Goal: Information Seeking & Learning: Learn about a topic

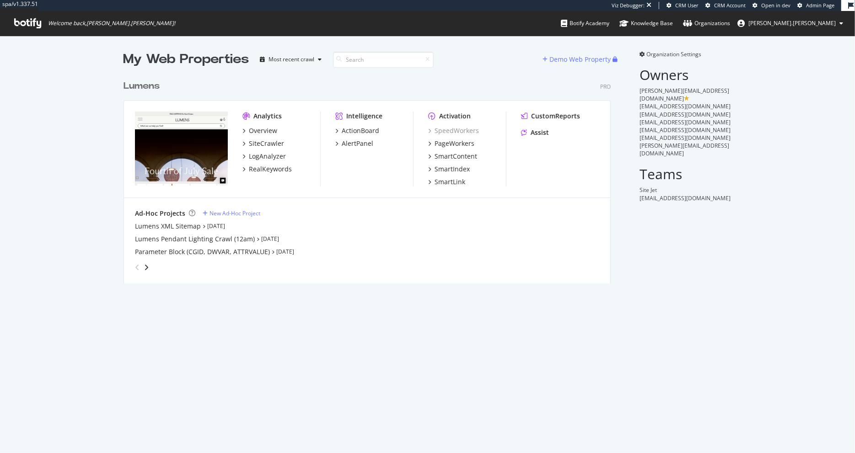
scroll to position [215, 494]
click at [263, 144] on div "SiteCrawler" at bounding box center [266, 143] width 35 height 9
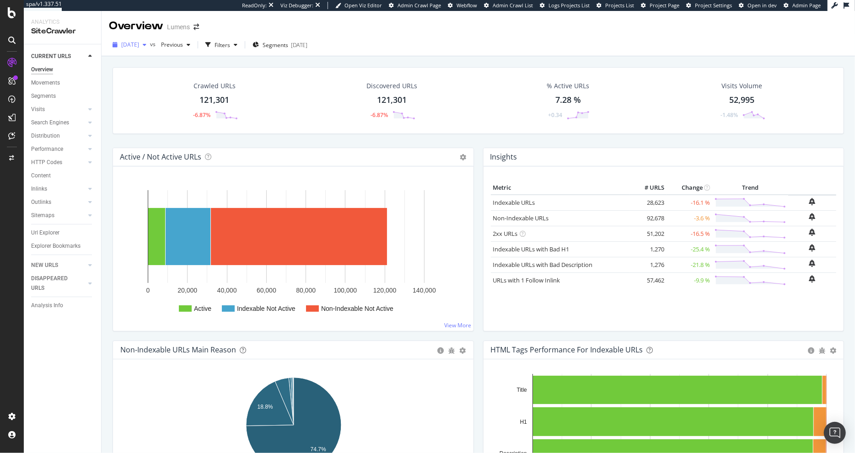
click at [139, 44] on span "2025 Sep. 30th" at bounding box center [130, 45] width 18 height 8
click at [139, 43] on span "2025 Sep. 30th" at bounding box center [130, 45] width 18 height 8
click at [52, 161] on div "HTTP Codes" at bounding box center [46, 163] width 31 height 10
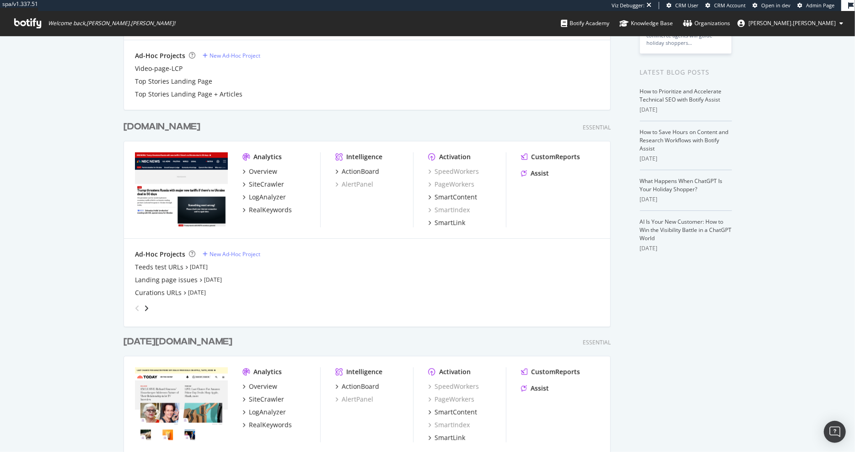
scroll to position [235, 0]
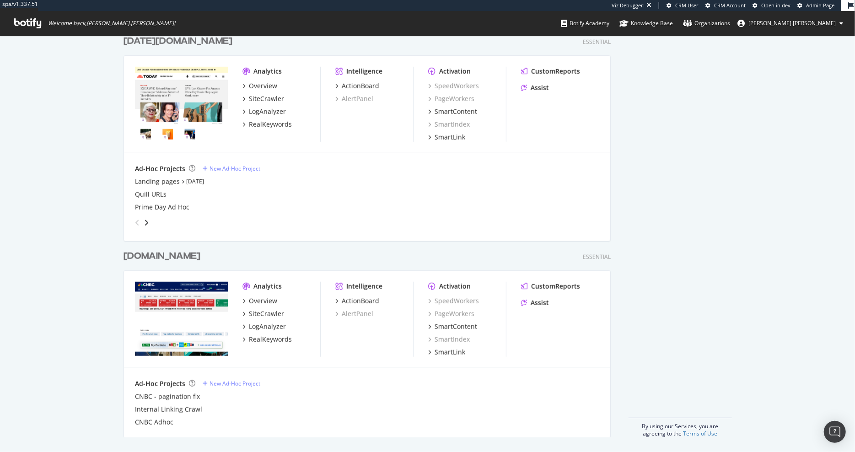
scroll to position [386, 0]
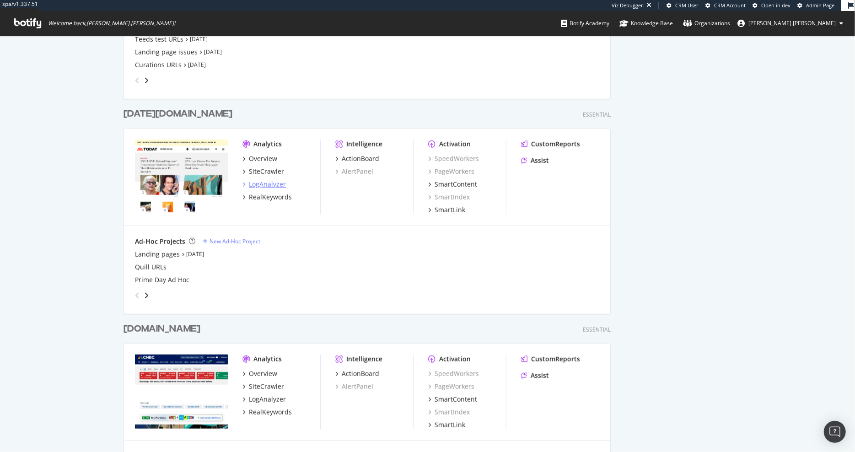
click at [261, 184] on div "LogAnalyzer" at bounding box center [267, 184] width 37 height 9
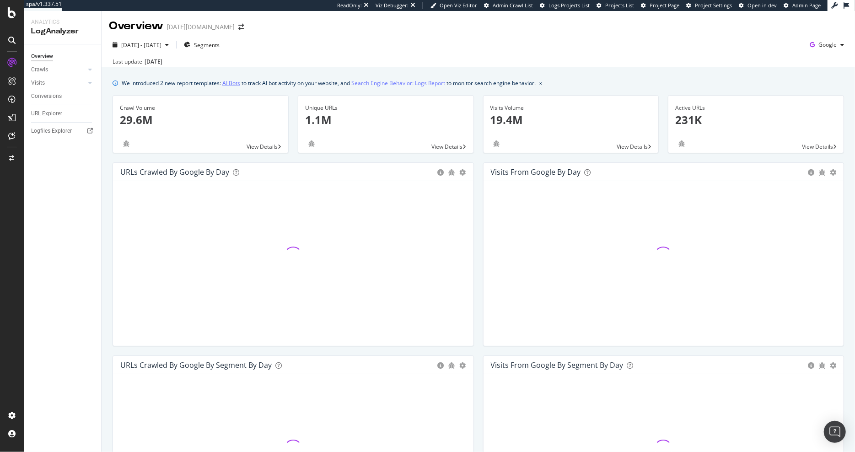
click at [238, 83] on link "AI Bots" at bounding box center [231, 83] width 18 height 10
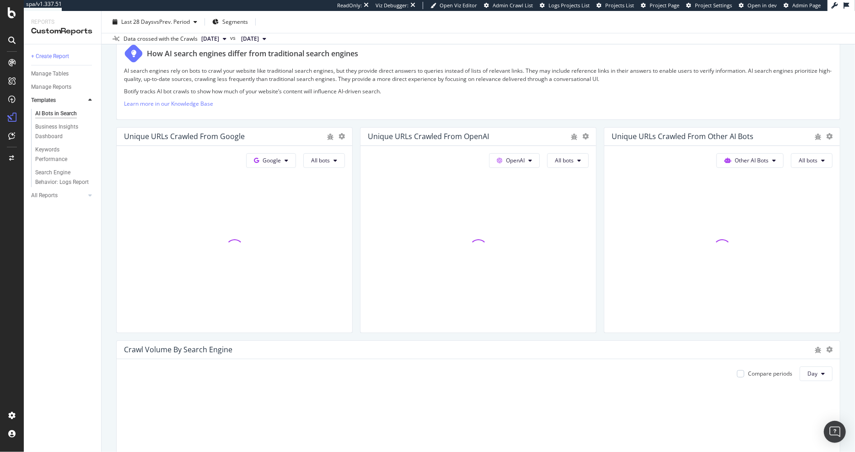
scroll to position [220, 0]
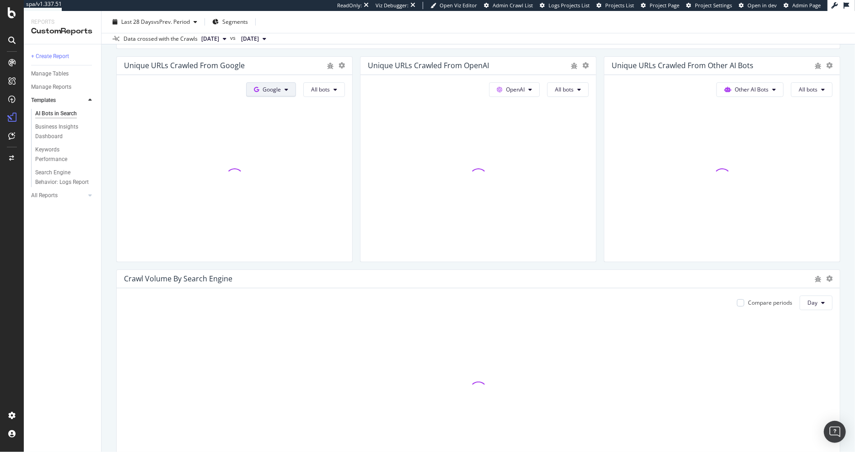
click at [282, 92] on button "Google" at bounding box center [271, 89] width 50 height 15
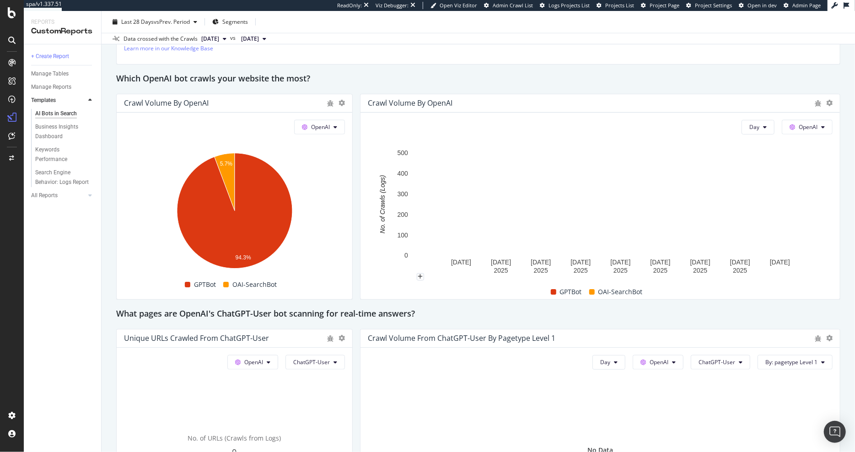
scroll to position [693, 0]
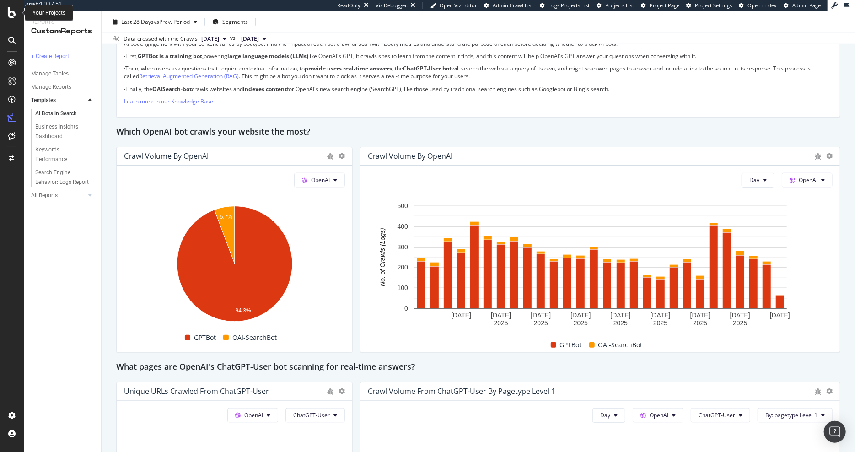
click at [10, 14] on icon at bounding box center [12, 12] width 8 height 11
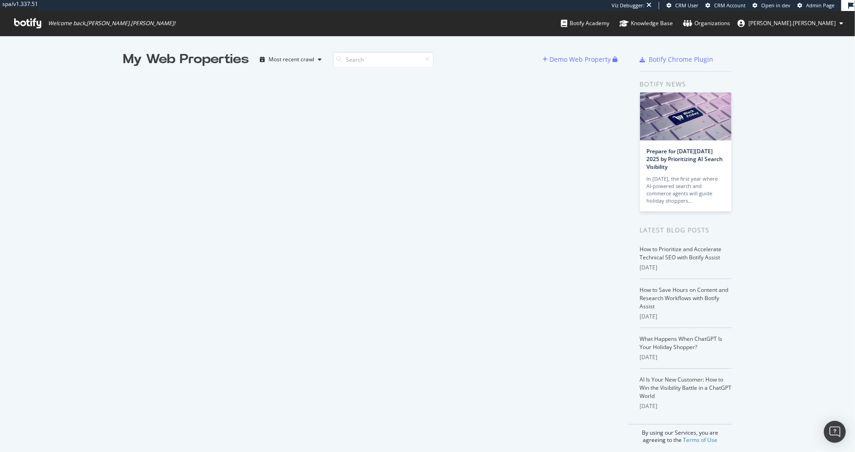
scroll to position [0, 0]
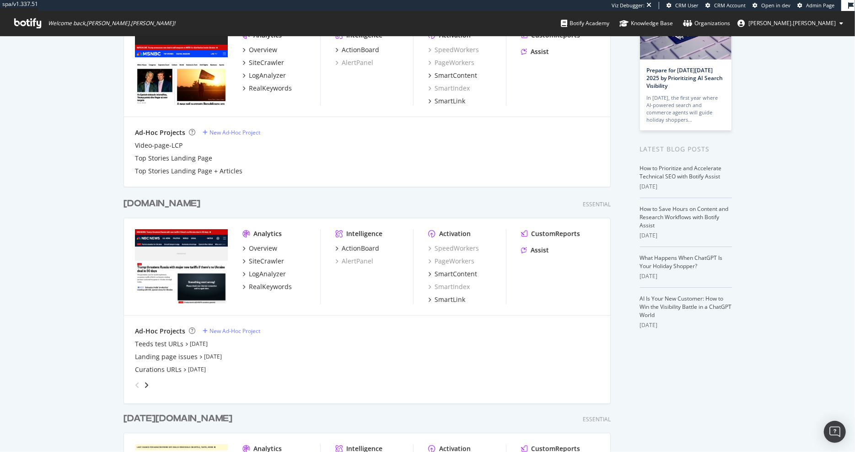
scroll to position [110, 0]
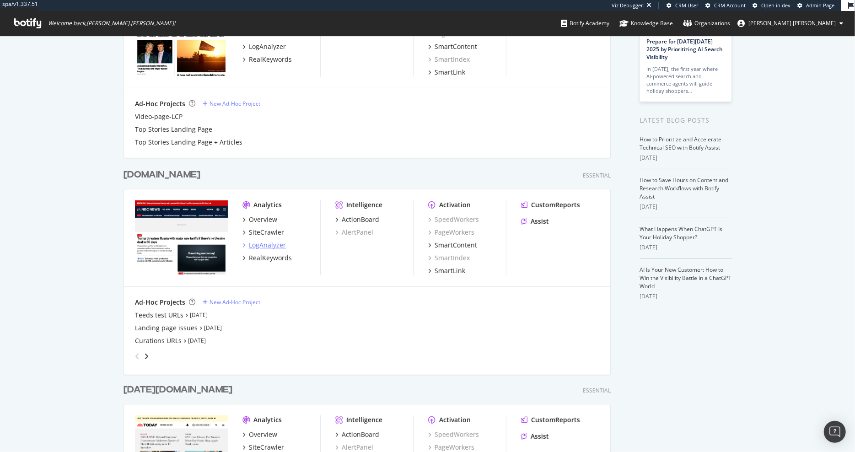
click at [273, 244] on div "LogAnalyzer" at bounding box center [267, 245] width 37 height 9
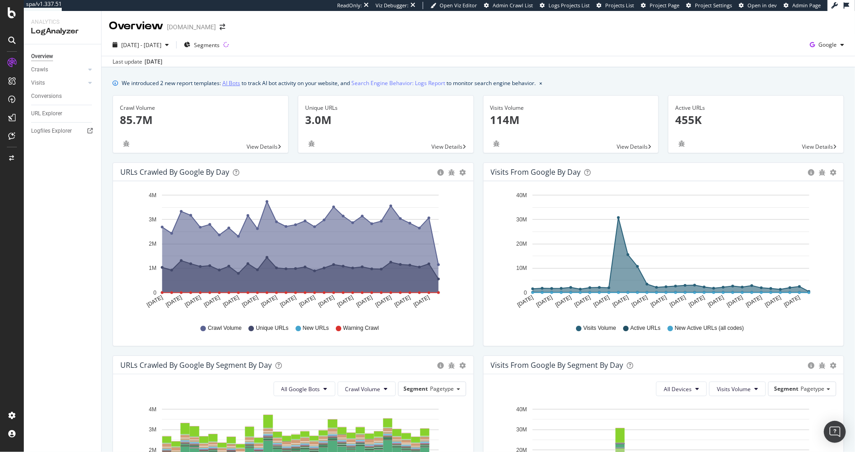
click at [233, 86] on link "AI Bots" at bounding box center [231, 83] width 18 height 10
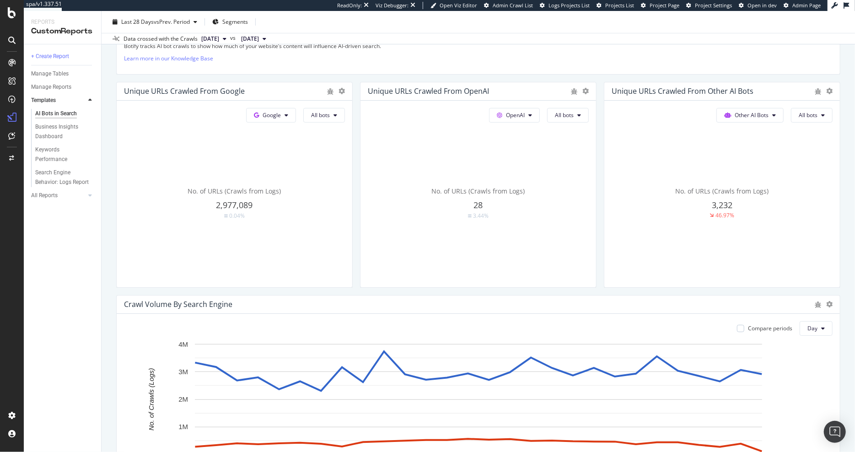
scroll to position [151, 0]
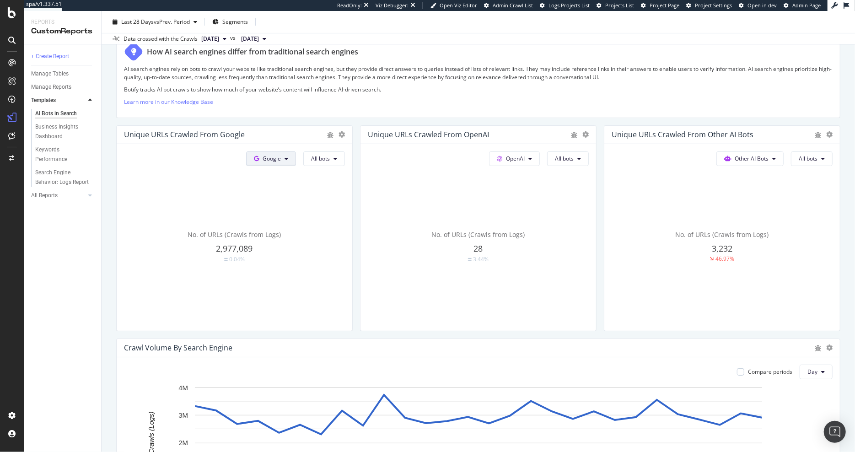
click at [277, 153] on button "Google" at bounding box center [271, 158] width 50 height 15
click at [284, 209] on span "OpenAI" at bounding box center [287, 209] width 34 height 8
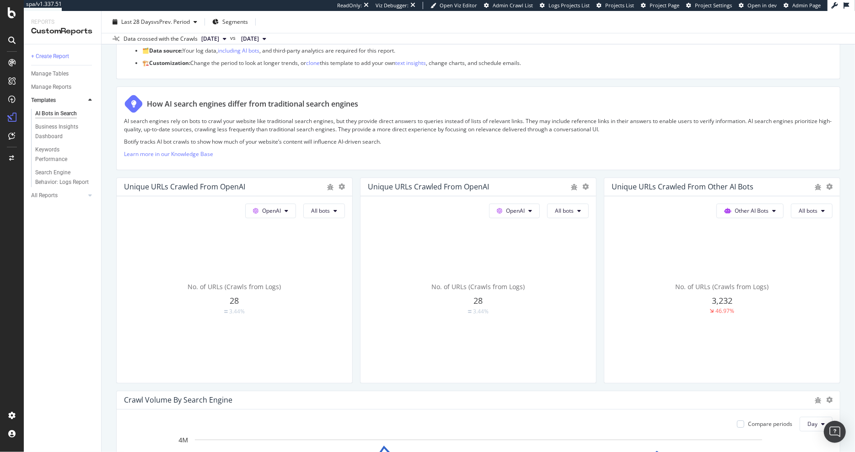
scroll to position [75, 0]
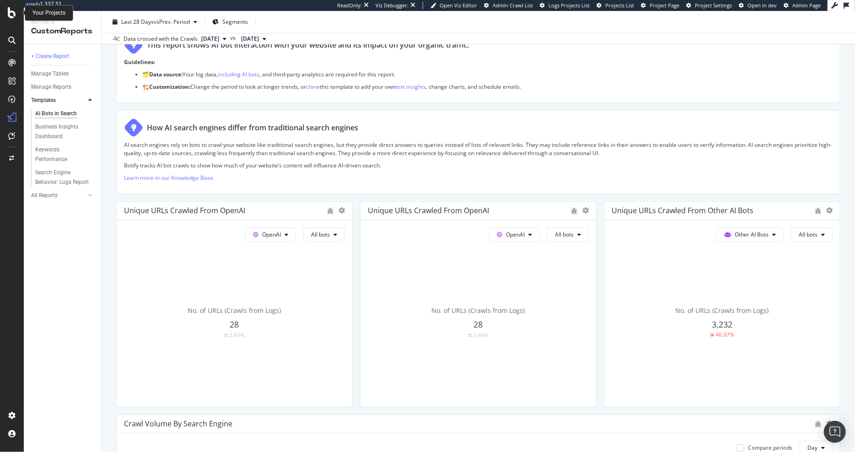
click at [13, 11] on icon at bounding box center [12, 12] width 8 height 11
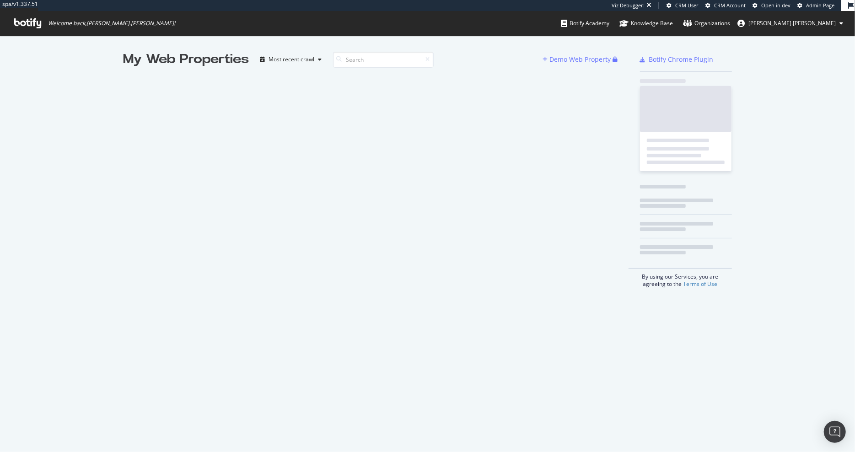
scroll to position [452, 855]
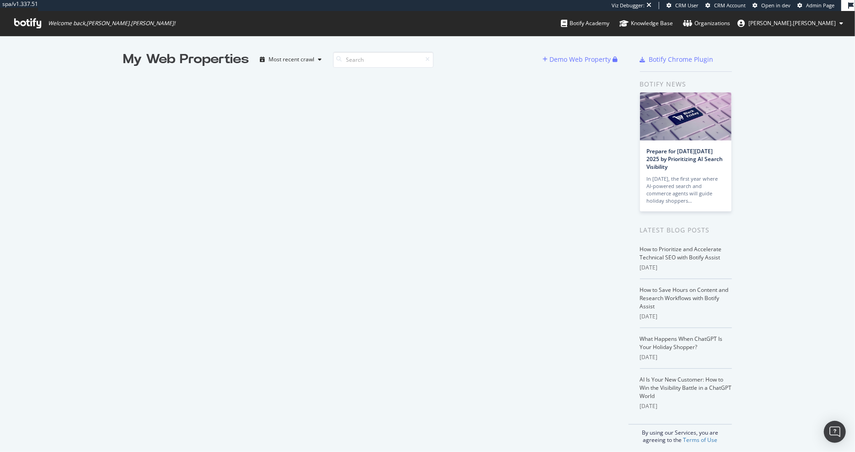
click at [316, 92] on div "My Web Properties Most recent crawl Demo Web Property" at bounding box center [375, 246] width 505 height 393
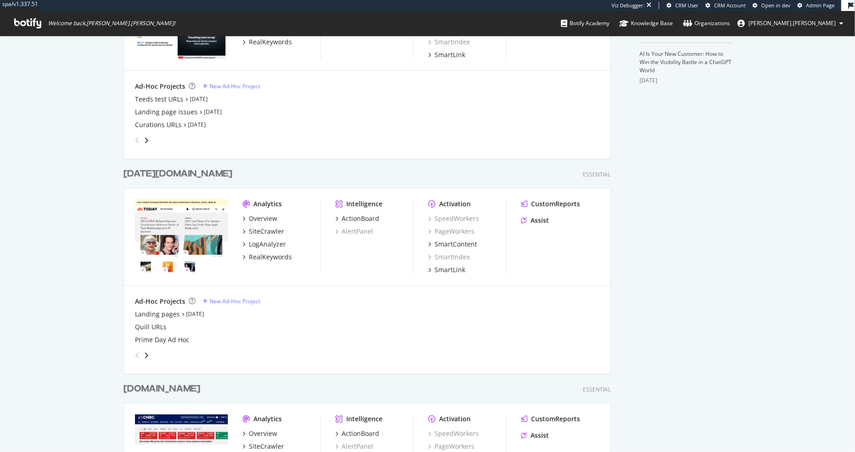
scroll to position [335, 0]
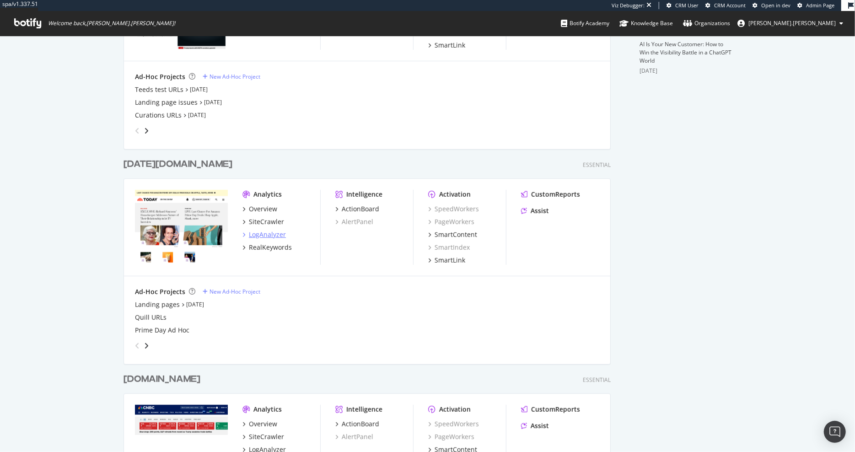
click at [264, 235] on div "LogAnalyzer" at bounding box center [267, 234] width 37 height 9
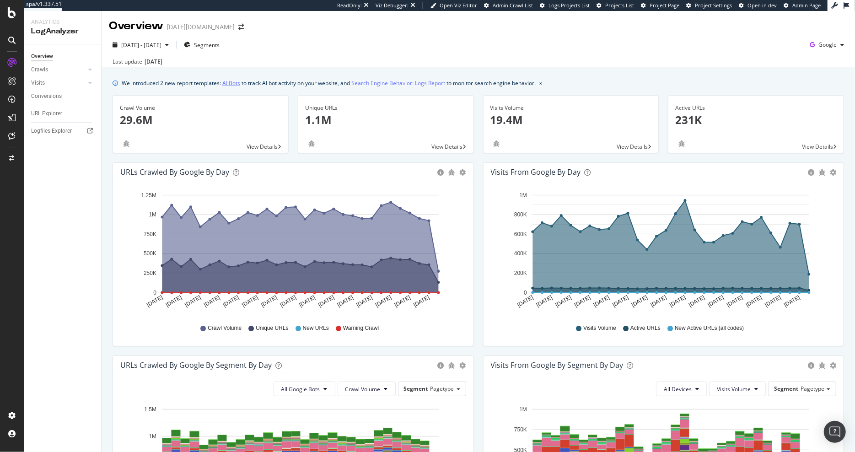
click at [240, 84] on link "AI Bots" at bounding box center [231, 83] width 18 height 10
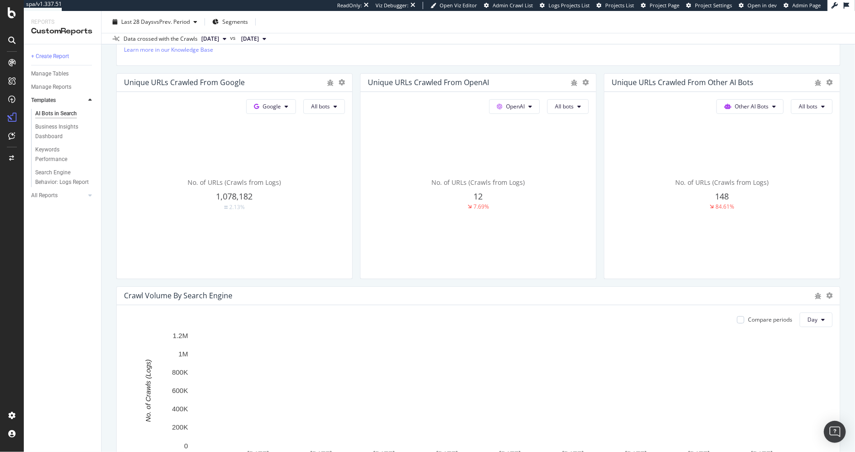
scroll to position [198, 0]
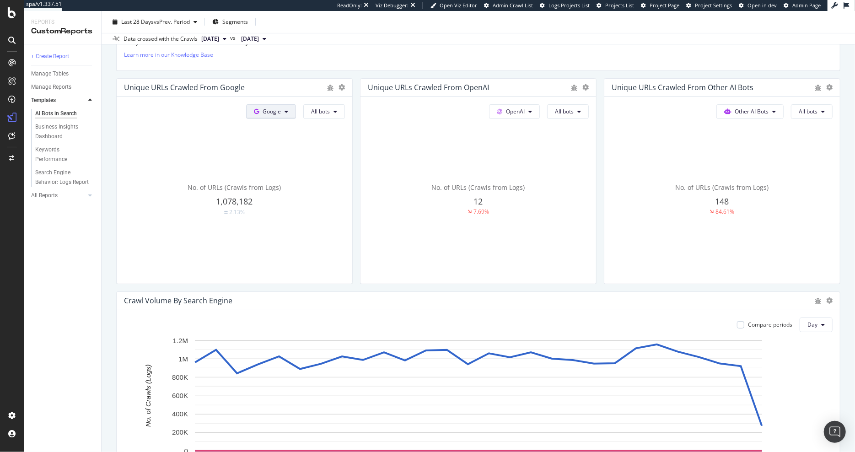
click at [279, 112] on span "Google" at bounding box center [272, 111] width 18 height 8
click at [279, 159] on span "Other AI Bots" at bounding box center [287, 162] width 34 height 8
click at [268, 109] on span "Other AI Bots" at bounding box center [264, 111] width 34 height 8
click at [268, 143] on span "OpenAI" at bounding box center [270, 145] width 36 height 8
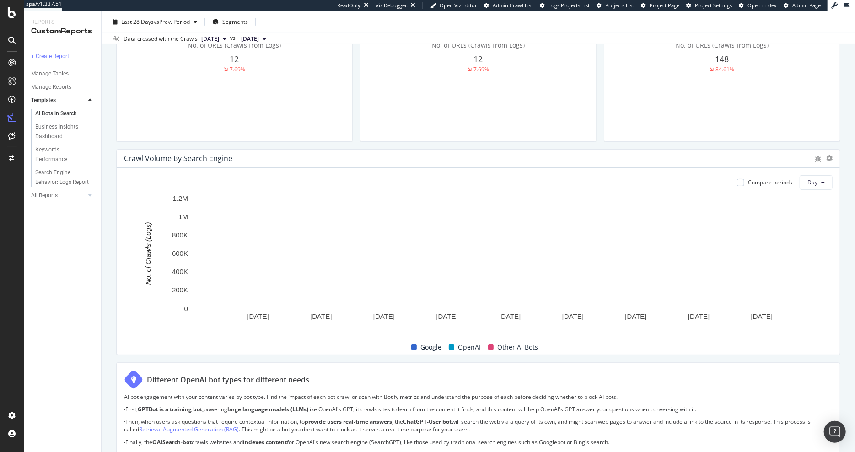
scroll to position [280, 0]
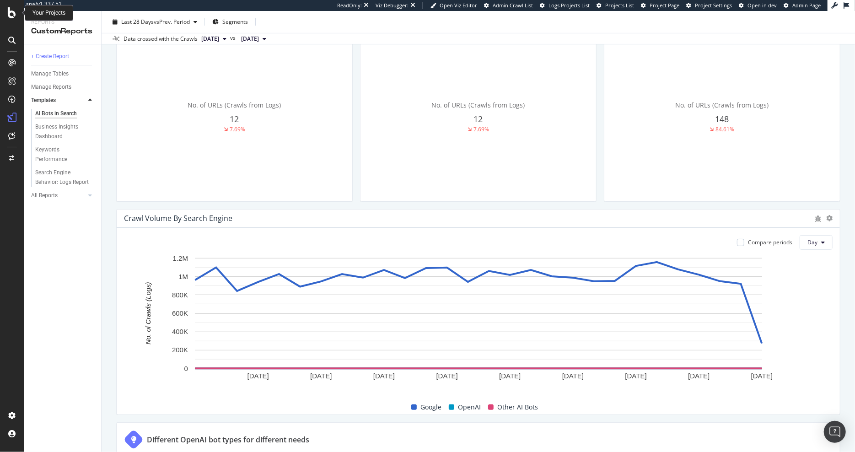
click at [9, 15] on icon at bounding box center [12, 12] width 8 height 11
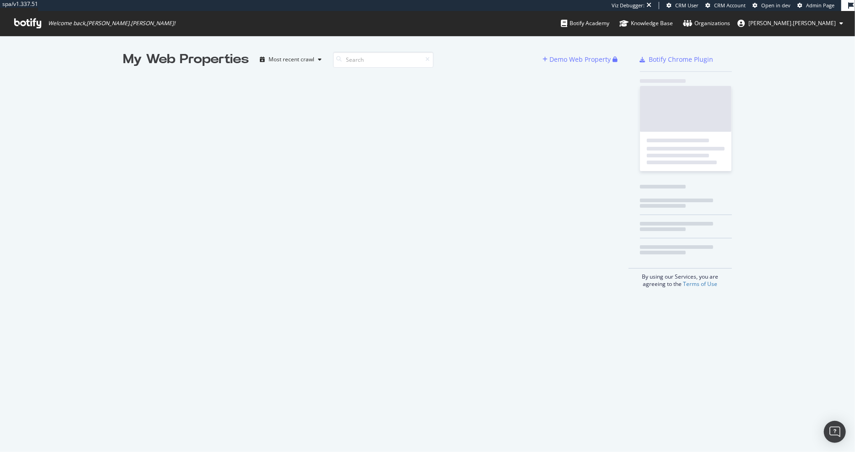
scroll to position [452, 855]
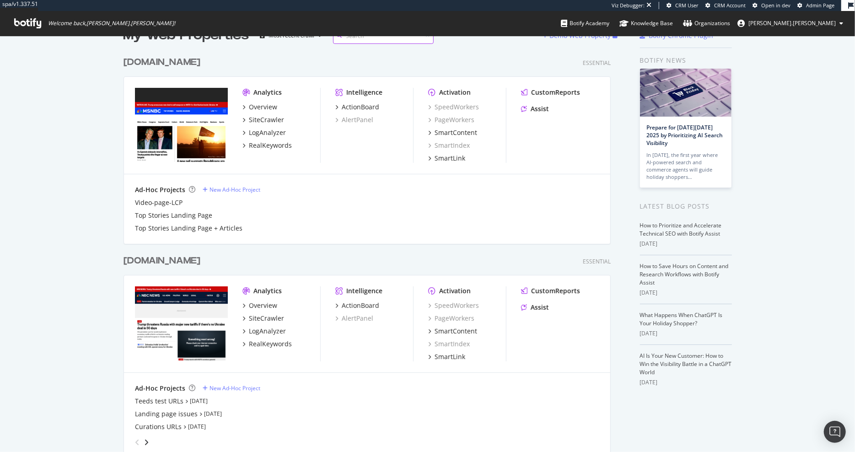
scroll to position [22, 0]
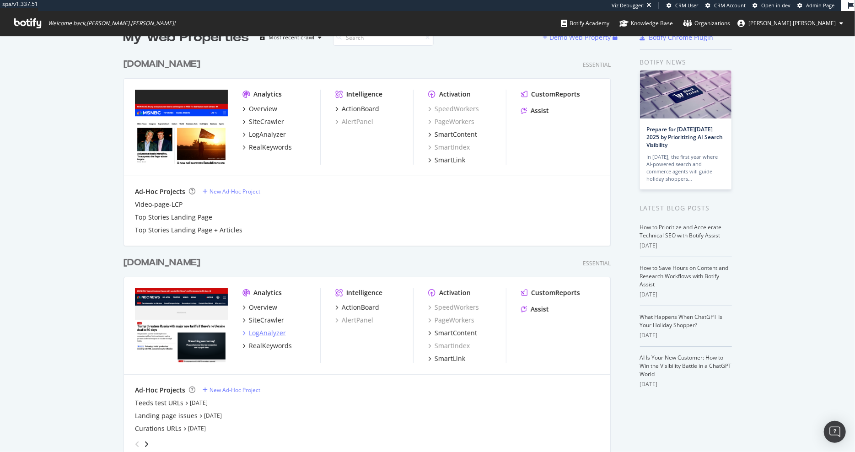
click at [264, 331] on div "LogAnalyzer" at bounding box center [267, 332] width 37 height 9
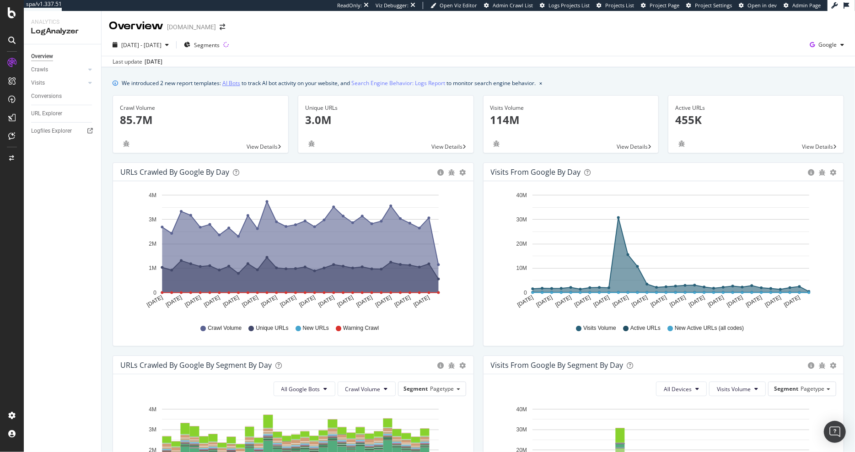
click at [230, 85] on link "AI Bots" at bounding box center [231, 83] width 18 height 10
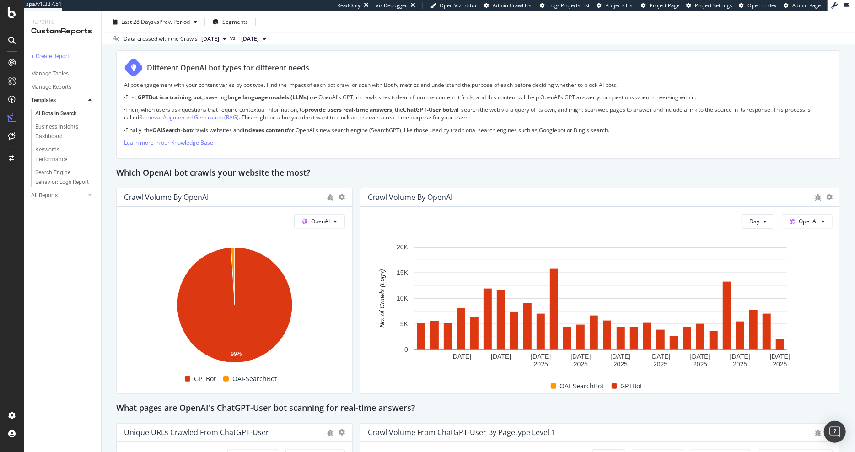
scroll to position [678, 0]
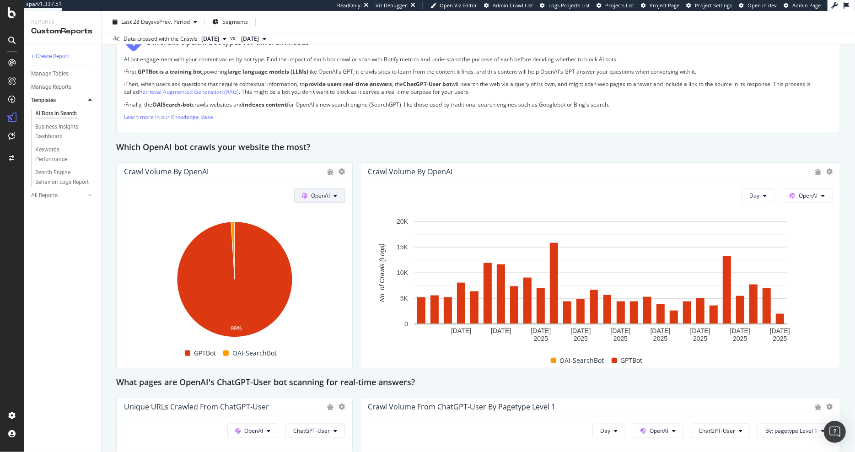
click at [319, 196] on span "OpenAI" at bounding box center [320, 196] width 19 height 8
click at [329, 259] on span "Other AI Bots" at bounding box center [334, 263] width 34 height 8
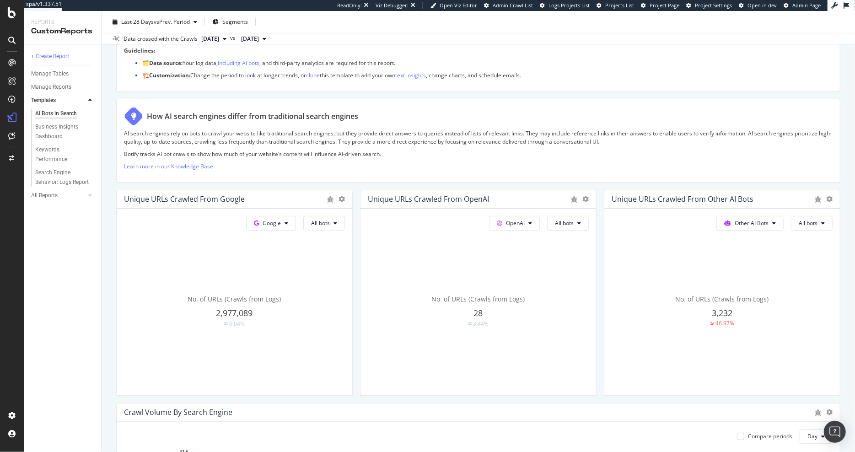
scroll to position [37, 0]
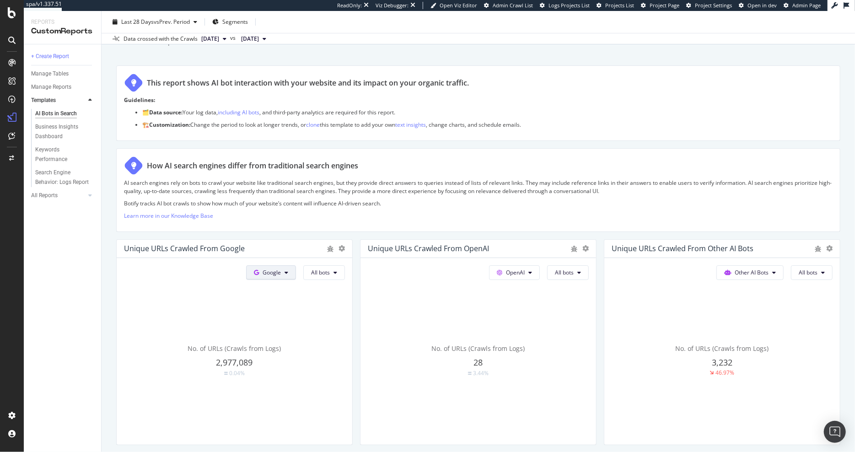
click at [279, 272] on span "Google" at bounding box center [272, 272] width 18 height 8
click at [271, 322] on span "OpenAI" at bounding box center [287, 323] width 34 height 8
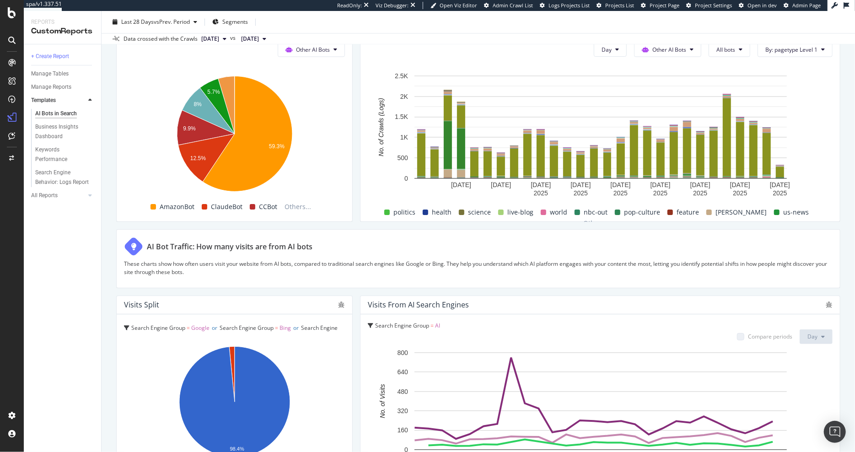
scroll to position [1466, 0]
